Goal: Check status: Check status

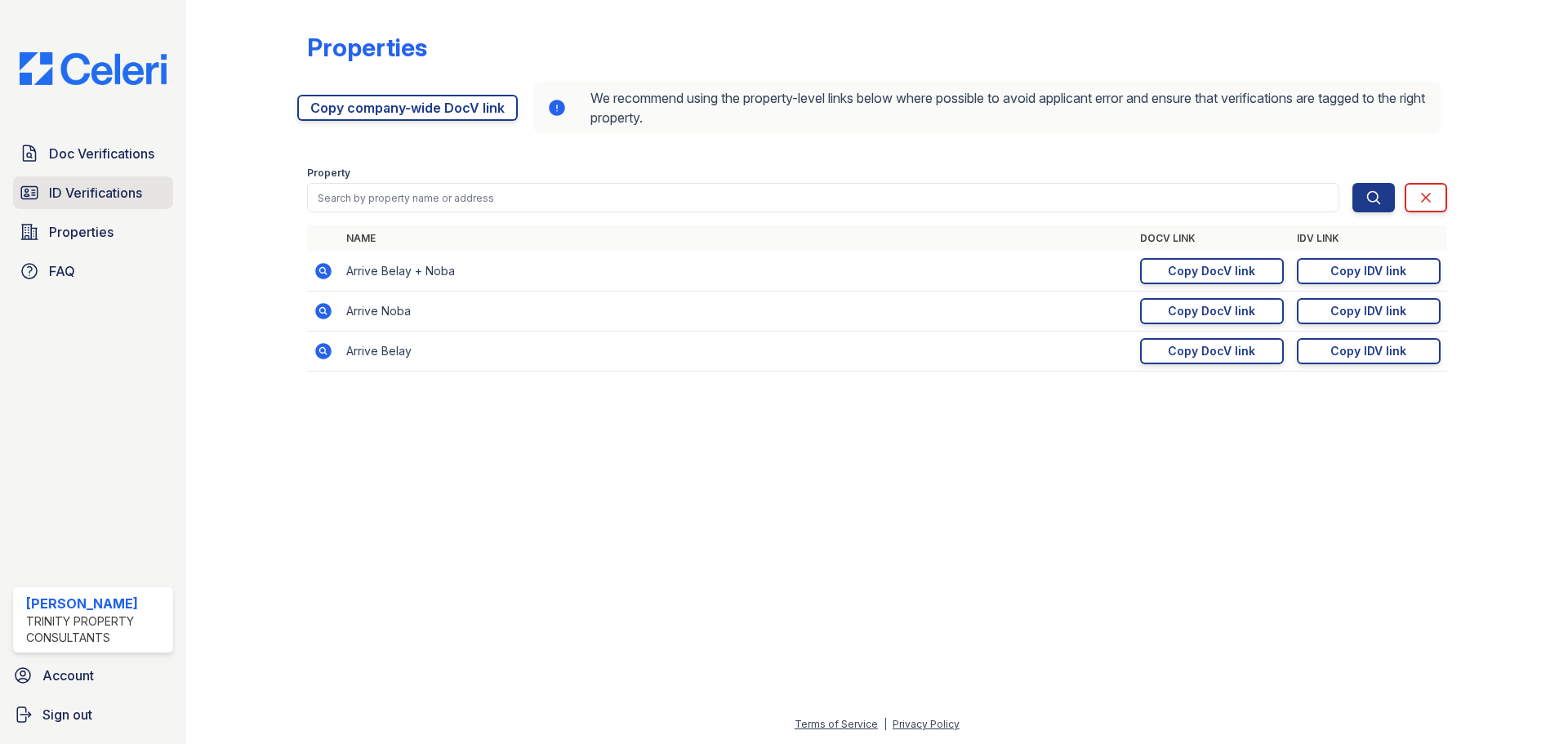
drag, startPoint x: 0, startPoint y: 0, endPoint x: 108, endPoint y: 189, distance: 217.7
click at [108, 189] on span "ID Verifications" at bounding box center [95, 193] width 94 height 20
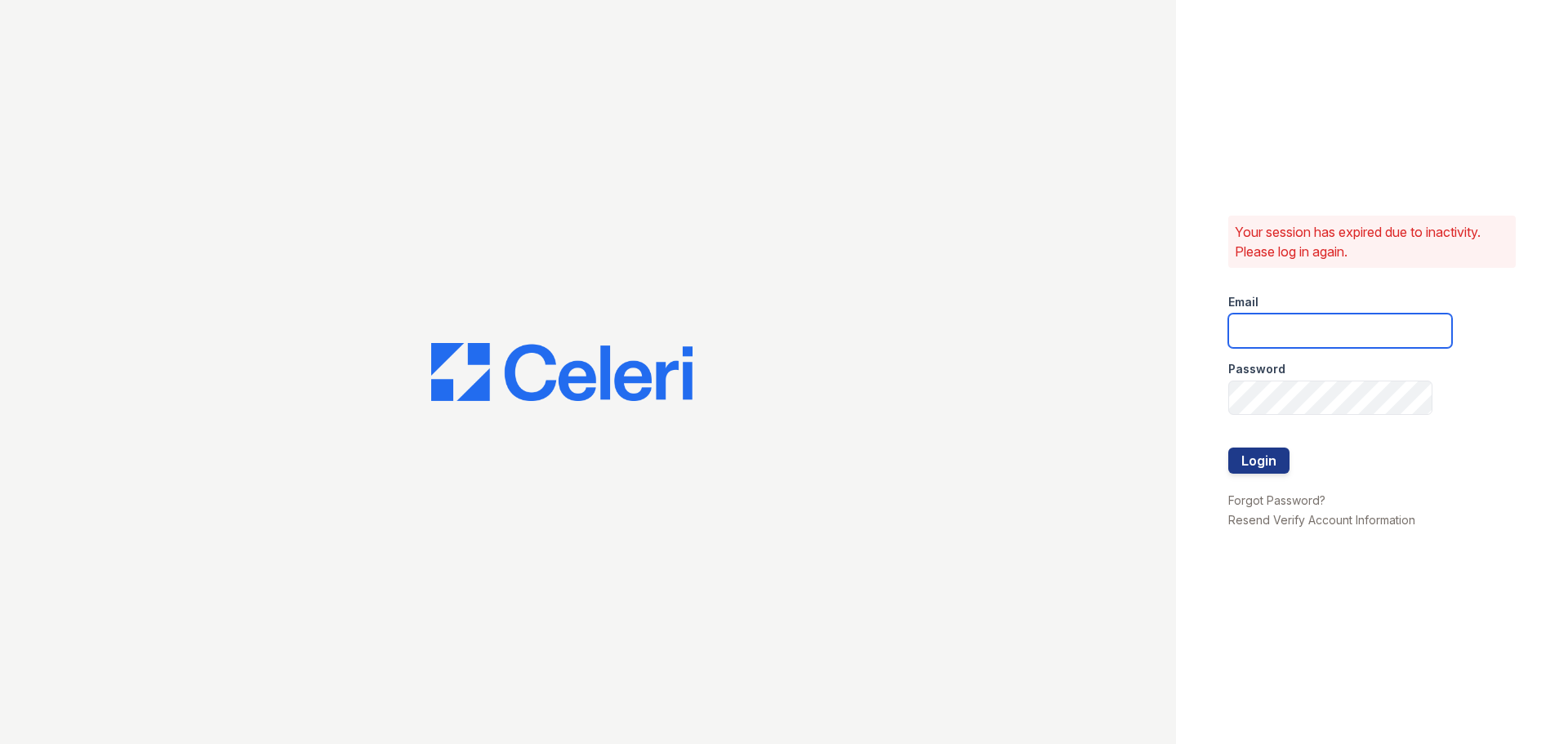
drag, startPoint x: 1310, startPoint y: 335, endPoint x: 1326, endPoint y: 343, distance: 17.9
click at [1310, 335] on input "email" at bounding box center [1339, 331] width 223 height 34
type input "cferguson@trinity-pm.com"
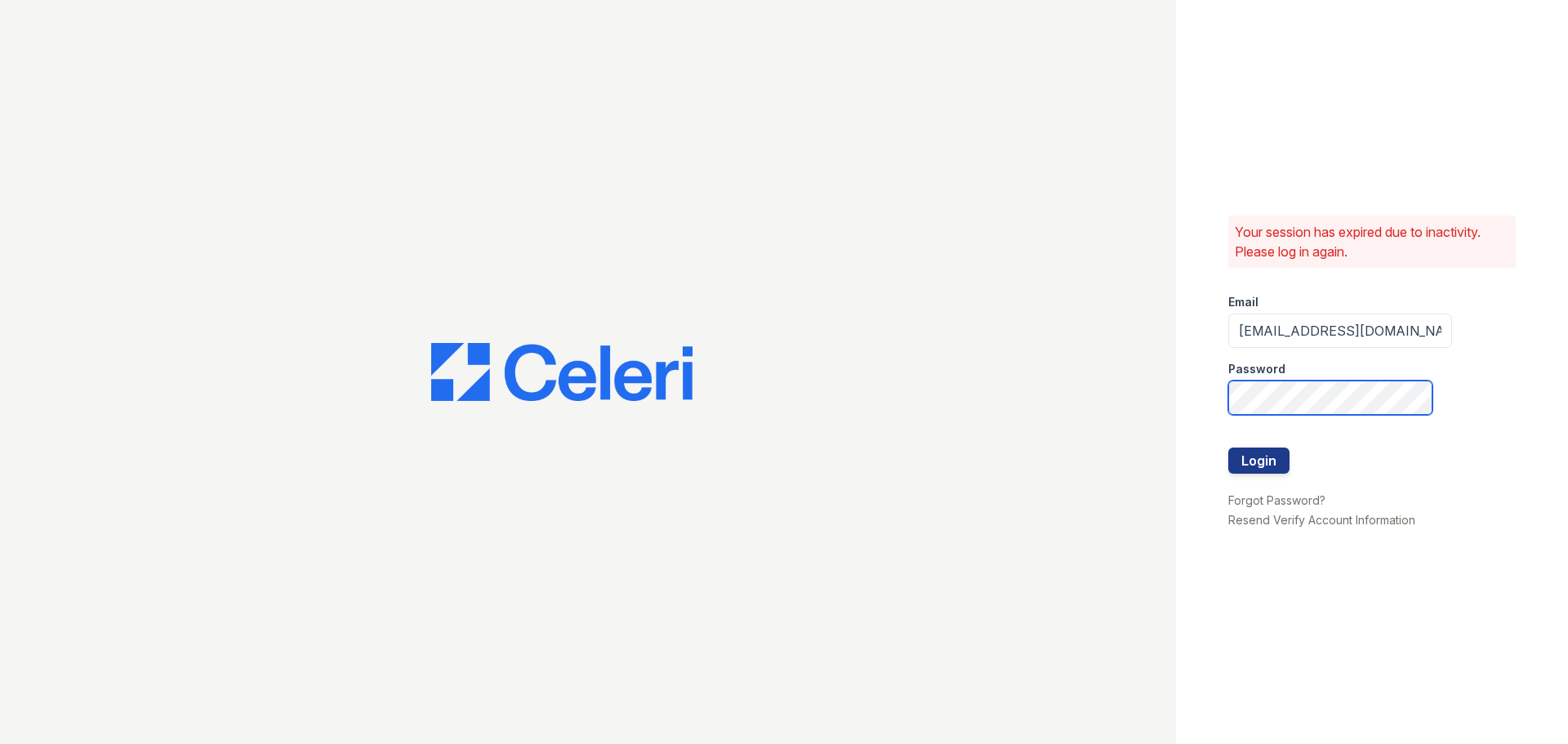
click at [1227, 448] on button "Login" at bounding box center [1258, 461] width 61 height 27
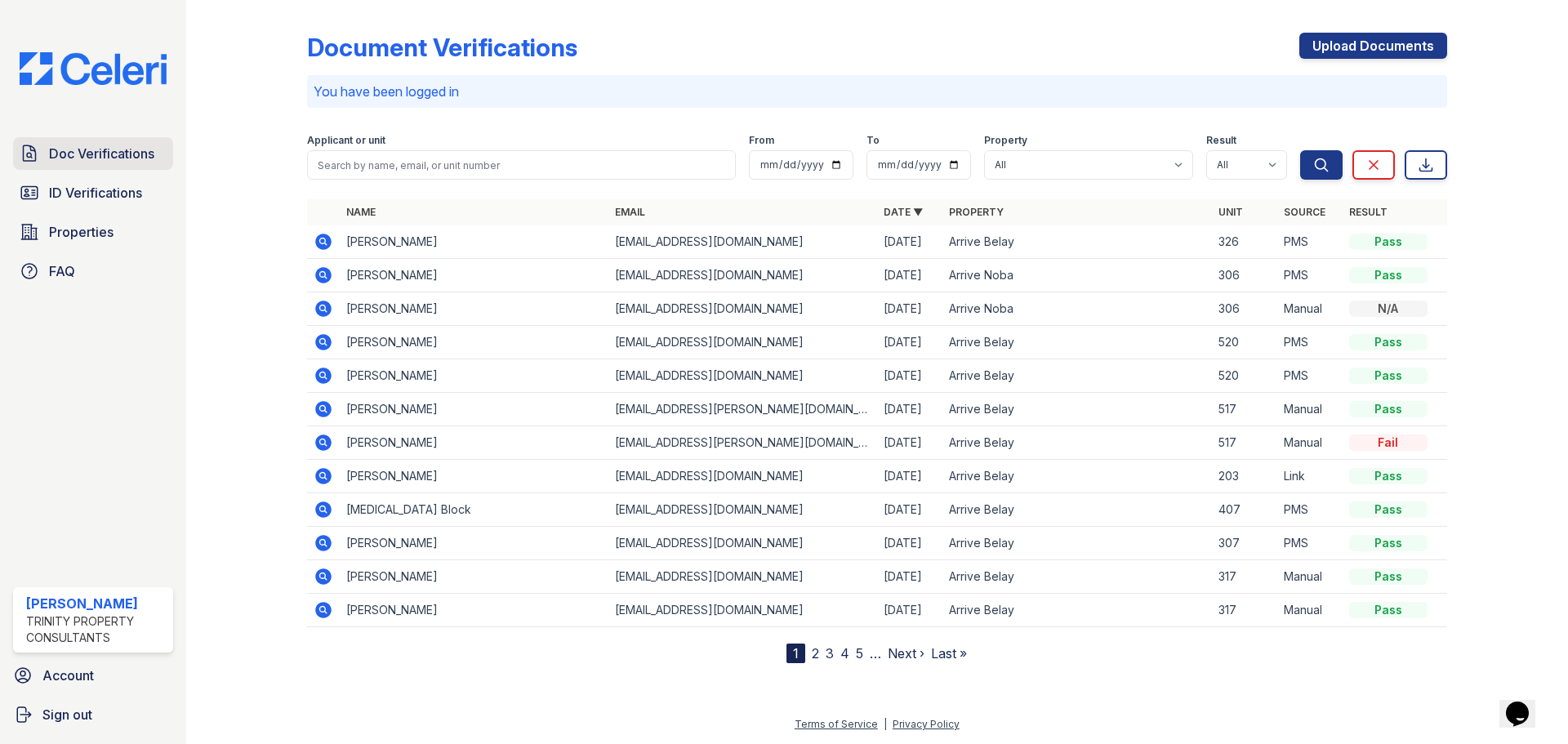
click at [74, 165] on link "Doc Verifications" at bounding box center [93, 153] width 160 height 32
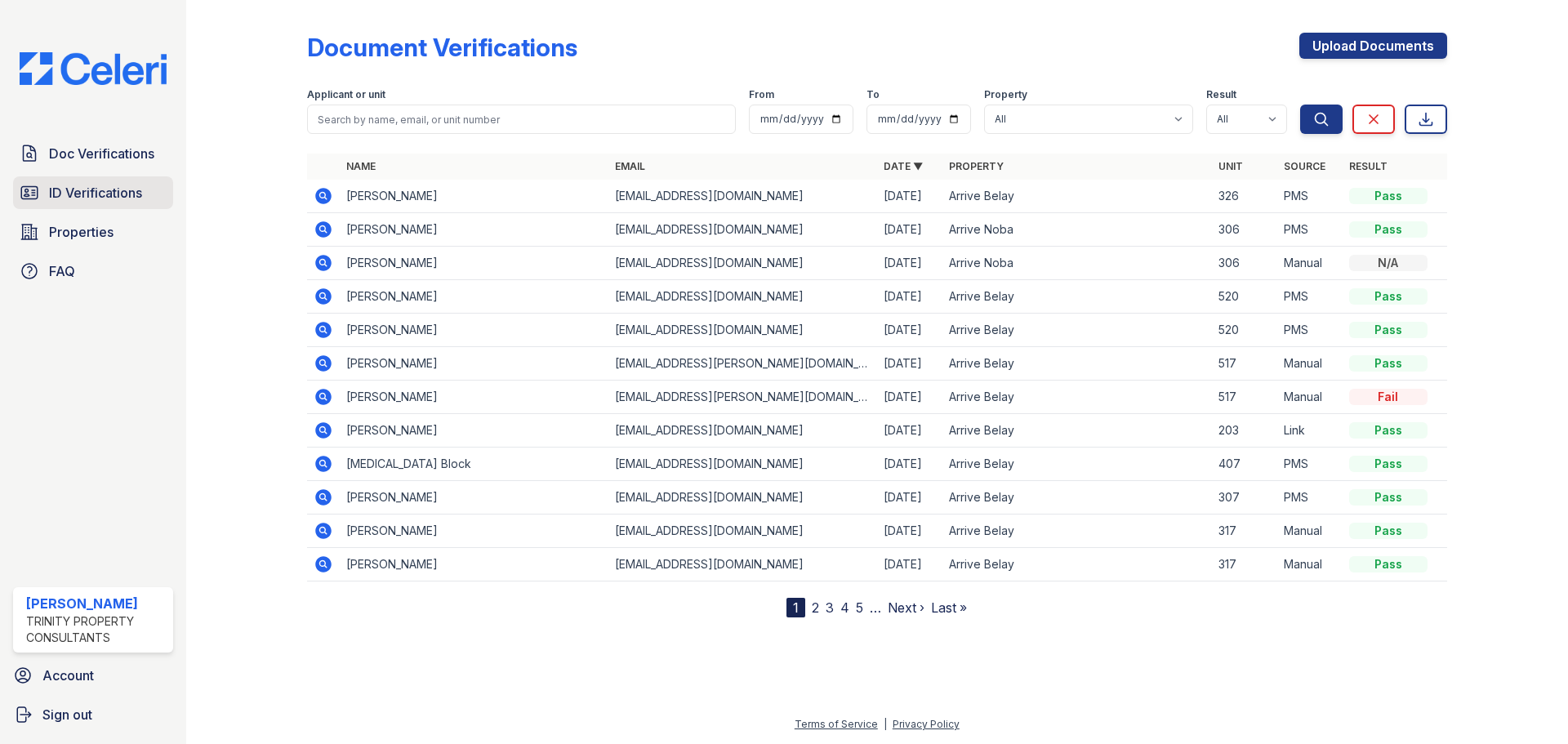
click at [72, 198] on span "ID Verifications" at bounding box center [95, 193] width 94 height 20
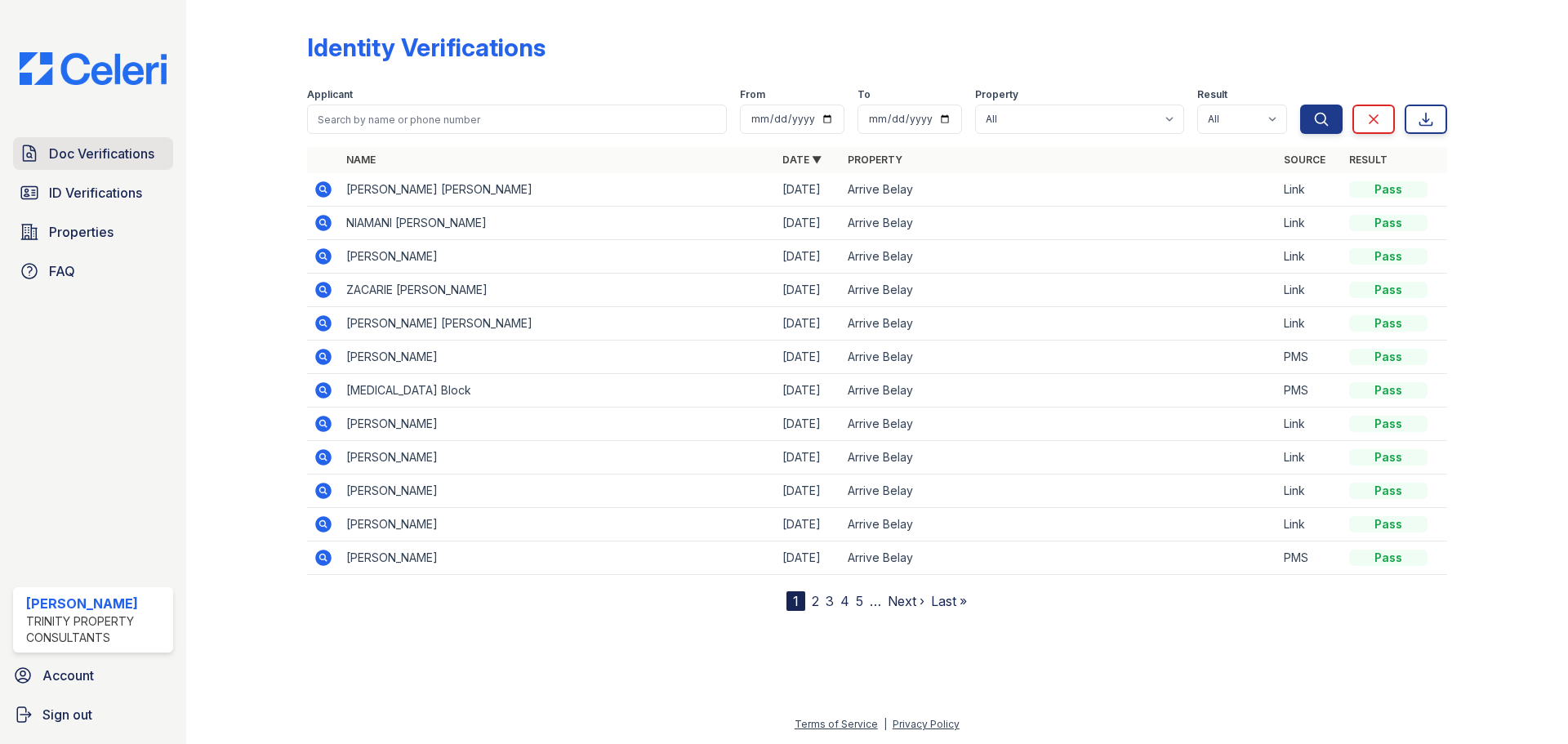
click at [133, 152] on span "Doc Verifications" at bounding box center [101, 154] width 105 height 20
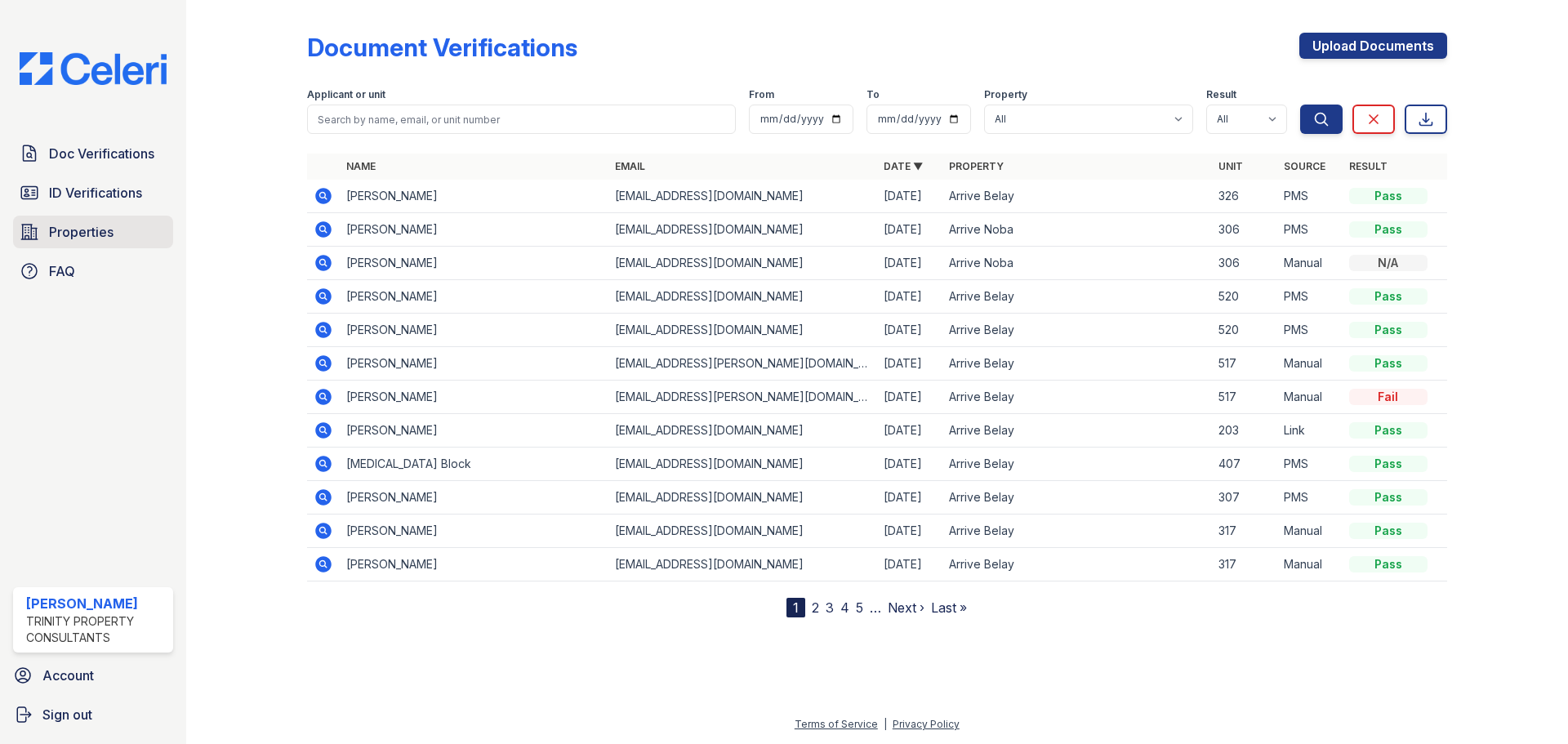
click at [80, 225] on span "Properties" at bounding box center [82, 232] width 65 height 20
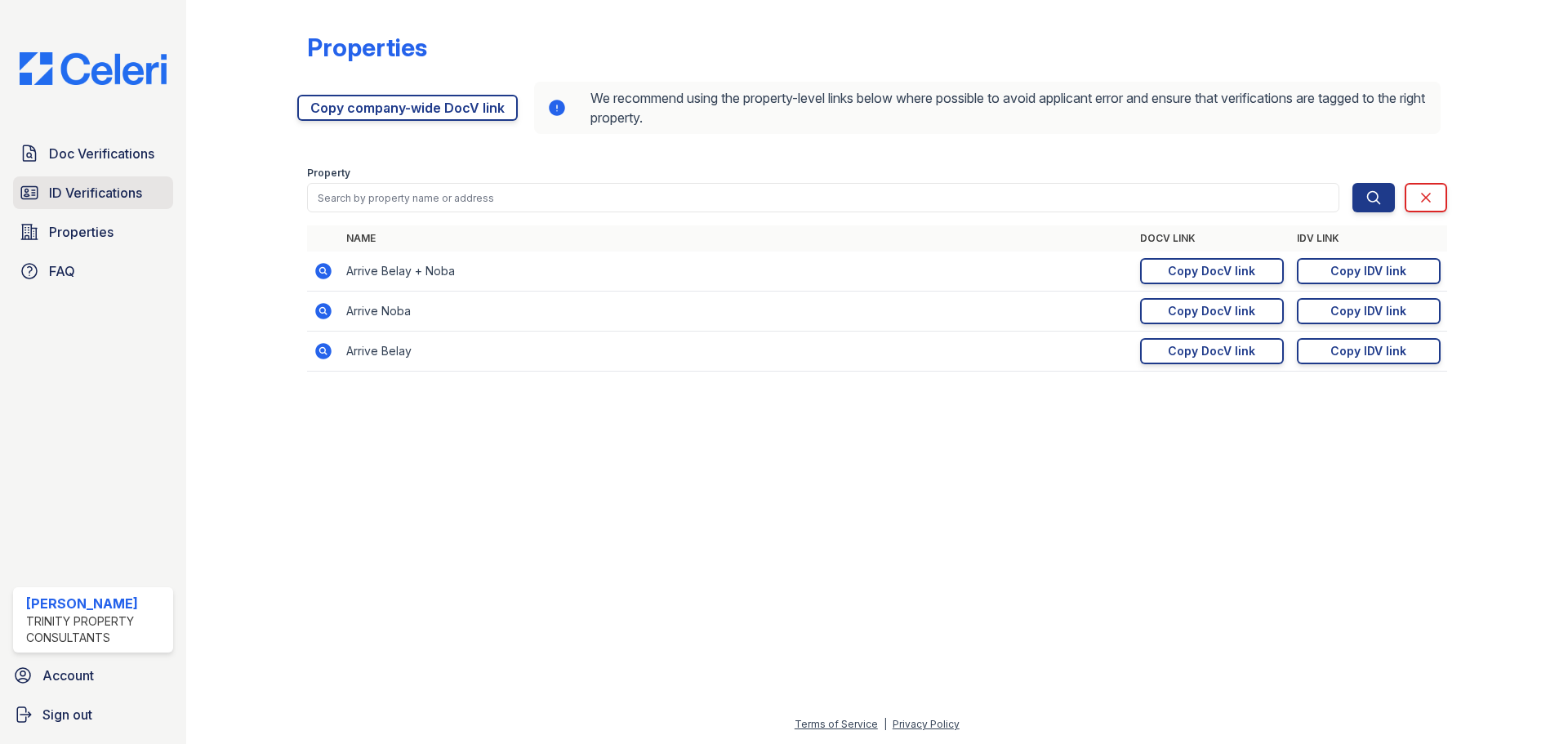
click at [102, 201] on span "ID Verifications" at bounding box center [95, 193] width 94 height 20
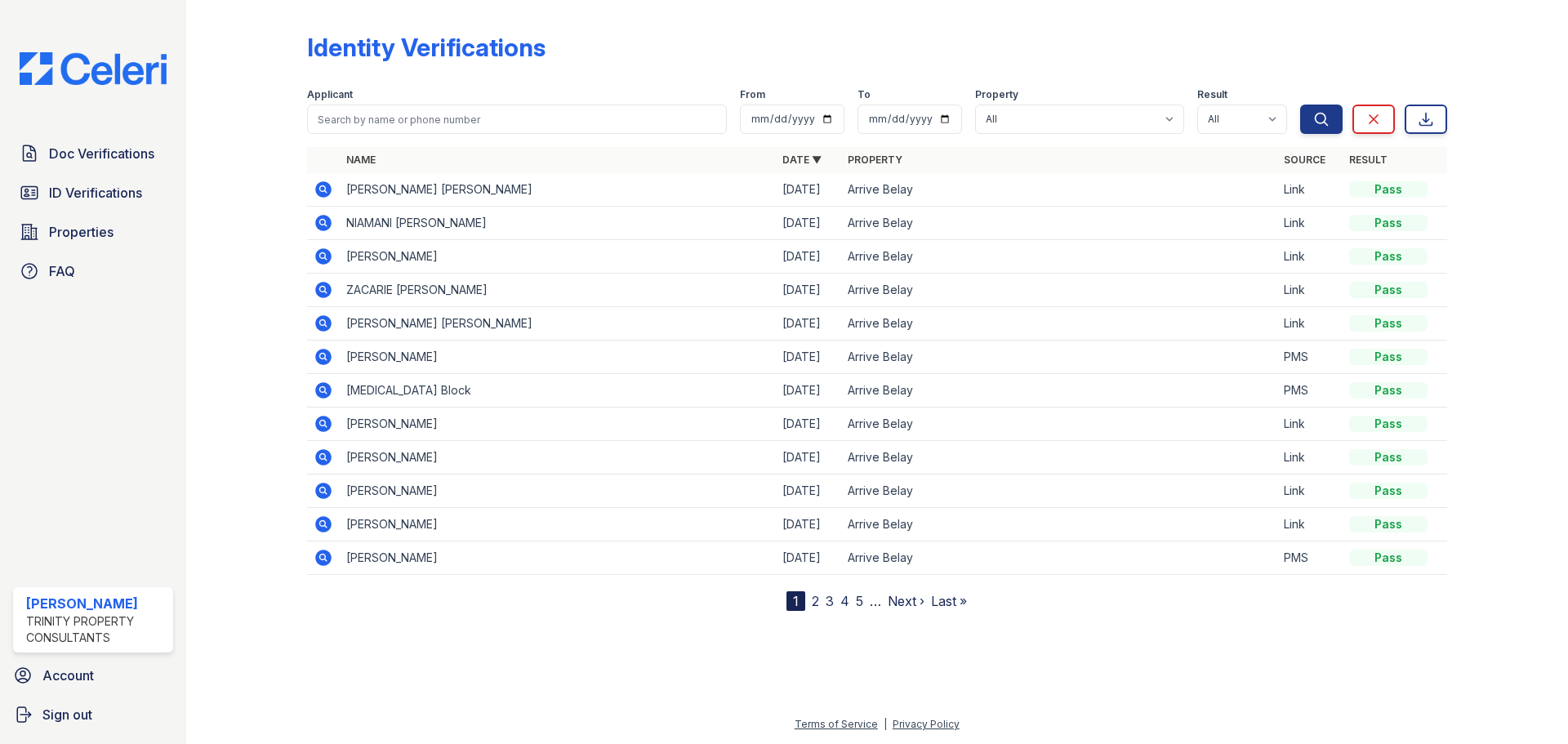
click at [318, 189] on icon at bounding box center [323, 189] width 17 height 17
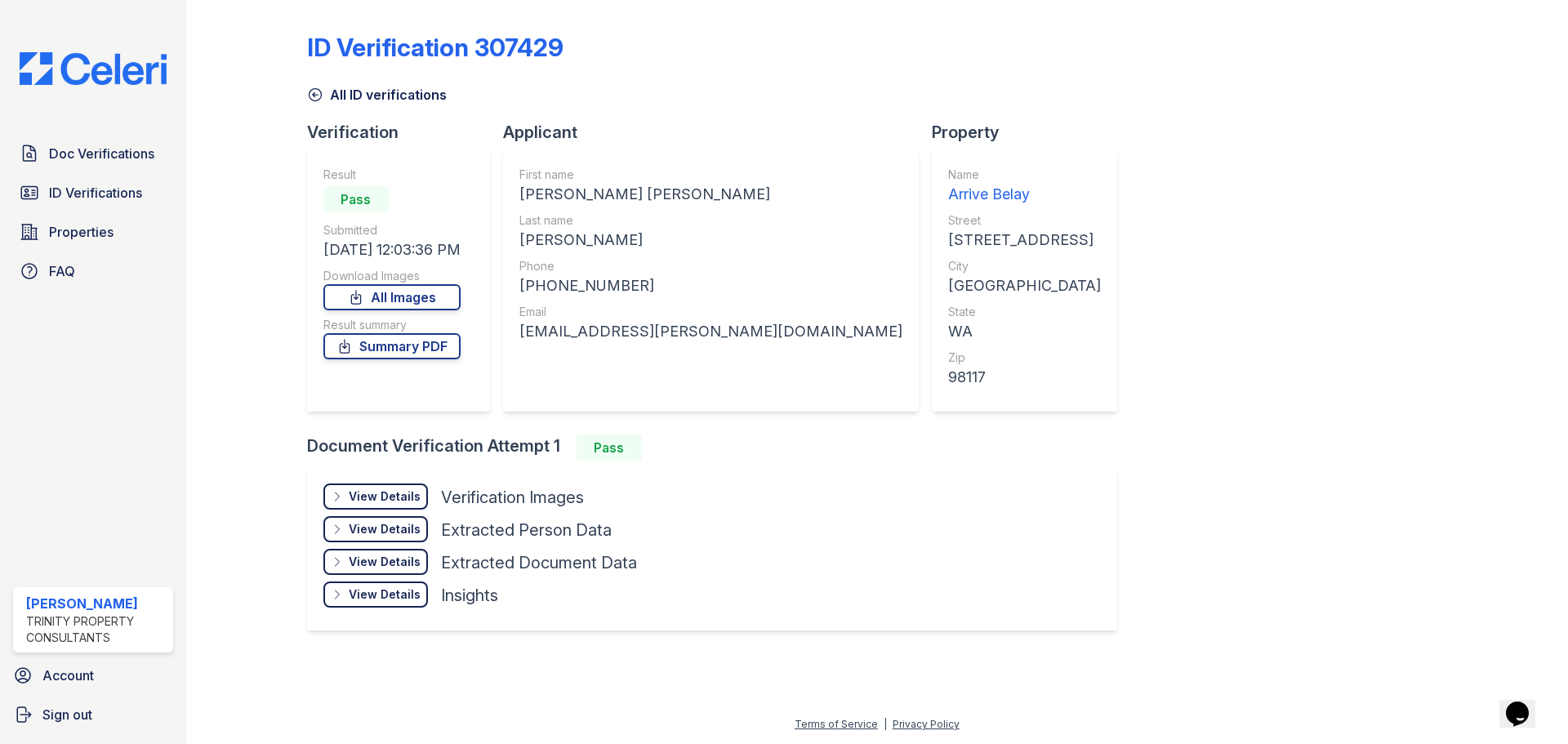
click at [369, 487] on div "View Details Details" at bounding box center [375, 496] width 104 height 27
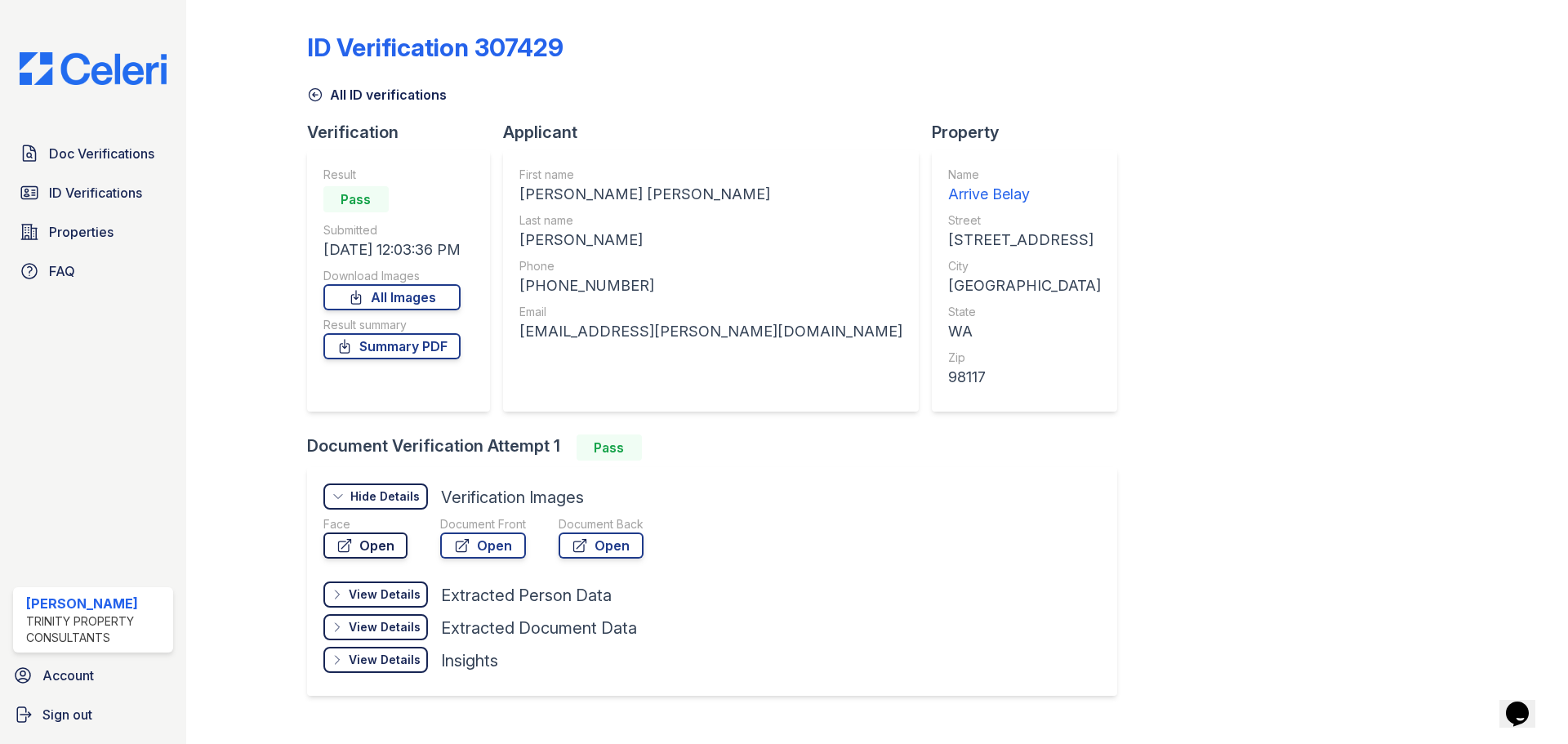
click at [360, 536] on link "Open" at bounding box center [364, 545] width 84 height 27
click at [472, 534] on link "Open" at bounding box center [482, 545] width 86 height 27
